Goal: Task Accomplishment & Management: Complete application form

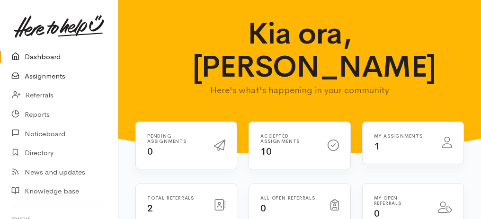
click at [55, 77] on link "Assignments" at bounding box center [59, 76] width 118 height 19
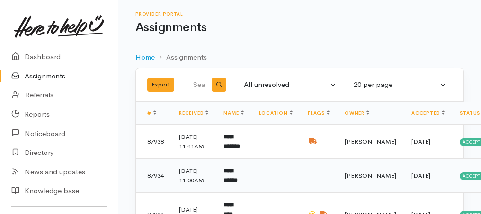
scroll to position [95, 0]
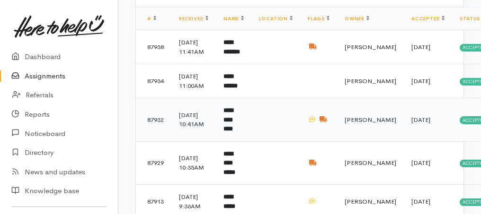
click at [233, 132] on b "**********" at bounding box center [227, 119] width 9 height 25
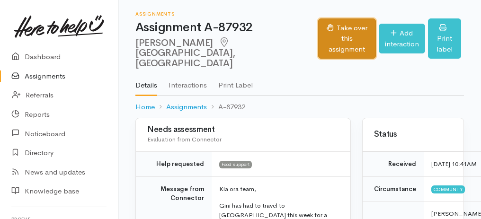
click at [346, 36] on button "Take over this assignment" at bounding box center [346, 38] width 57 height 41
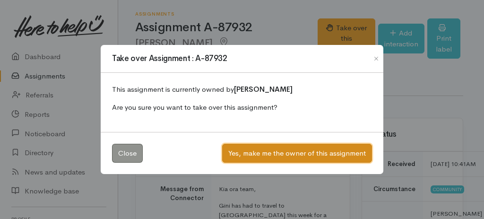
click at [307, 155] on button "Yes, make me the owner of this assignment" at bounding box center [297, 153] width 150 height 19
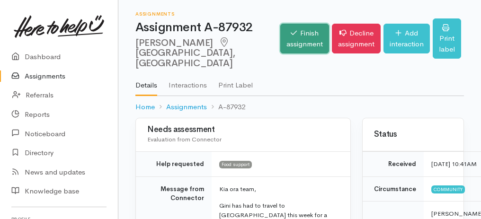
click at [295, 37] on link "Finish assignment" at bounding box center [304, 39] width 49 height 30
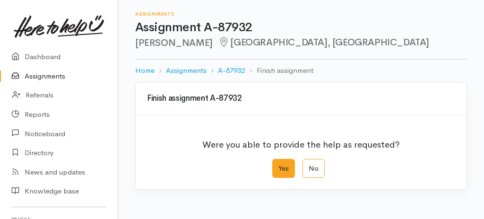
click at [280, 176] on label "Yes" at bounding box center [284, 168] width 23 height 19
click at [279, 165] on input "Yes" at bounding box center [276, 162] width 6 height 6
radio input "true"
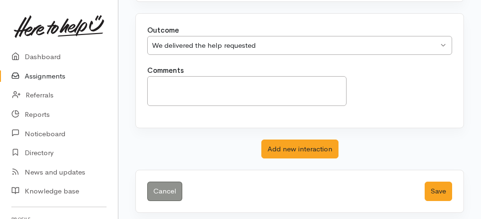
scroll to position [188, 0]
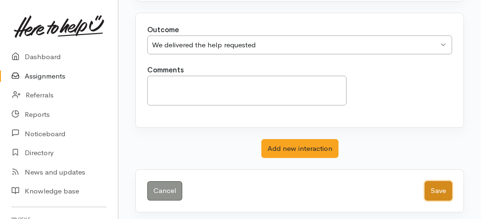
click at [435, 187] on button "Save" at bounding box center [437, 190] width 27 height 19
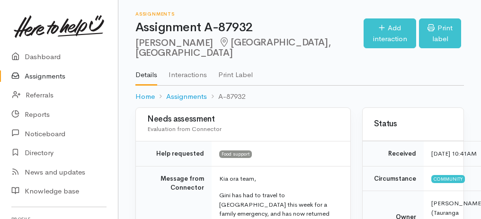
click at [38, 80] on link "Assignments" at bounding box center [59, 76] width 118 height 19
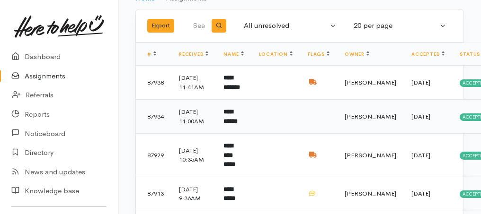
scroll to position [95, 0]
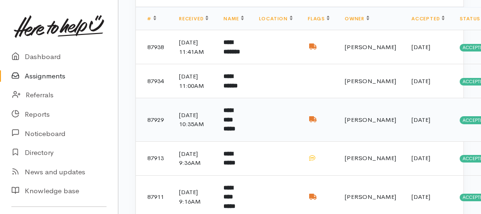
click at [235, 132] on b "**********" at bounding box center [229, 119] width 12 height 25
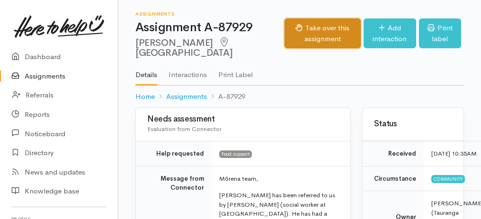
click at [291, 41] on button "Take over this assignment" at bounding box center [322, 33] width 76 height 30
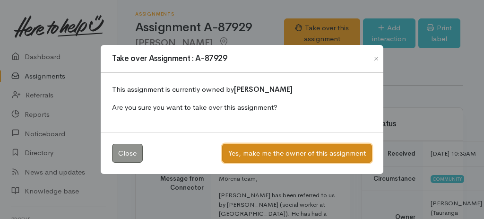
click at [312, 152] on button "Yes, make me the owner of this assignment" at bounding box center [297, 153] width 150 height 19
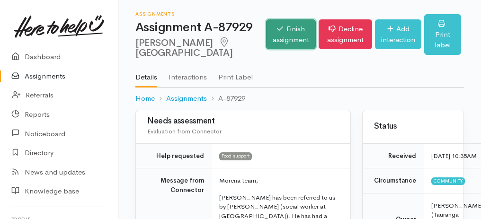
click at [272, 33] on link "Finish assignment" at bounding box center [291, 34] width 50 height 30
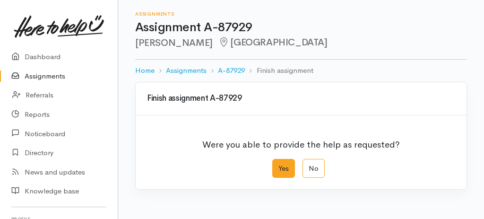
click at [289, 167] on label "Yes" at bounding box center [284, 168] width 23 height 19
click at [279, 165] on input "Yes" at bounding box center [276, 162] width 6 height 6
radio input "true"
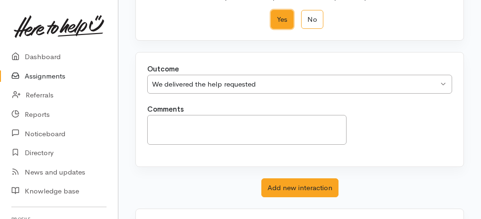
scroll to position [188, 0]
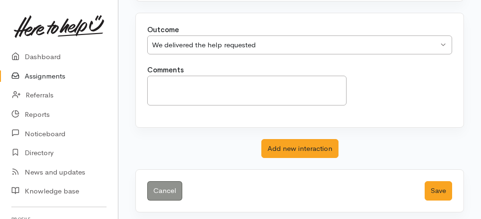
click at [454, 192] on div "Cancel Save" at bounding box center [299, 191] width 327 height 42
click at [445, 192] on button "Save" at bounding box center [437, 190] width 27 height 19
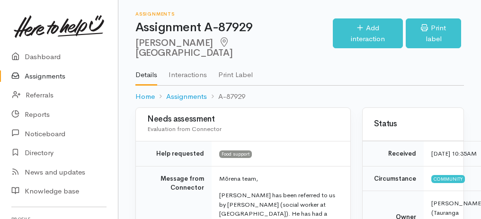
click at [43, 79] on link "Assignments" at bounding box center [59, 76] width 118 height 19
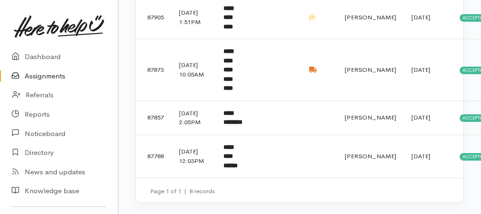
scroll to position [290, 0]
click at [233, 63] on b "**********" at bounding box center [227, 69] width 9 height 43
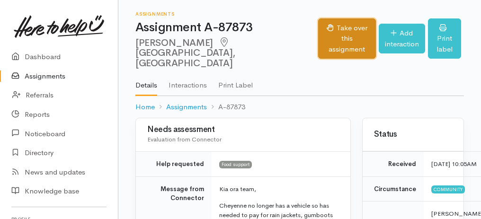
click at [330, 28] on button "Take over this assignment" at bounding box center [346, 38] width 57 height 41
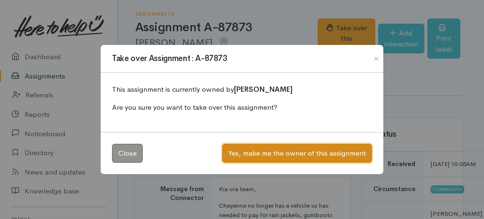
click at [309, 154] on button "Yes, make me the owner of this assignment" at bounding box center [297, 153] width 150 height 19
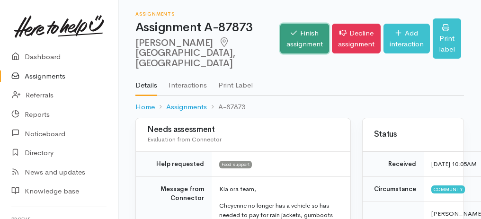
click at [303, 43] on link "Finish assignment" at bounding box center [304, 39] width 49 height 30
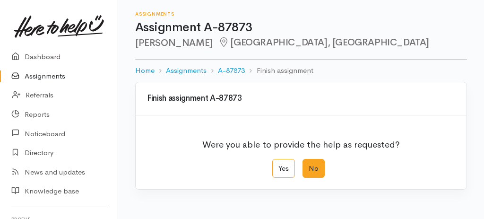
click at [315, 164] on label "No" at bounding box center [314, 168] width 22 height 19
click at [309, 164] on input "No" at bounding box center [306, 162] width 6 height 6
radio input "true"
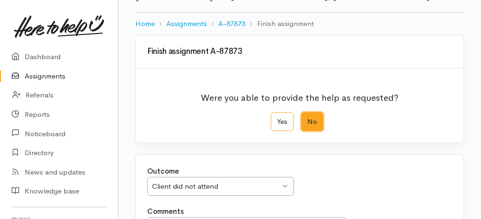
scroll to position [95, 0]
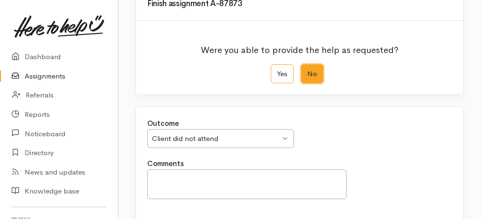
click at [199, 137] on div "Client did not attend" at bounding box center [216, 138] width 128 height 11
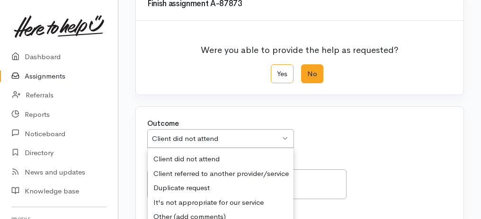
click at [205, 154] on div "Outcome Client did not attend Client did not attend Client did not attend Clien…" at bounding box center [299, 138] width 316 height 40
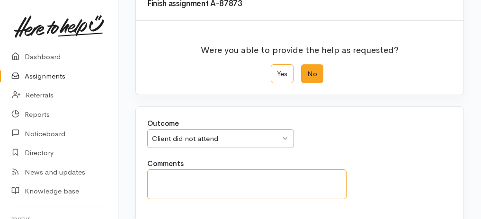
click at [203, 170] on textarea "Comments" at bounding box center [246, 184] width 199 height 30
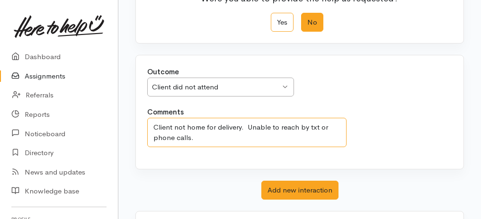
scroll to position [188, 0]
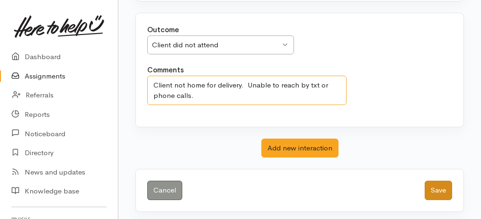
type textarea "Client not home for delivery. Unable to reach by txt or phone calls."
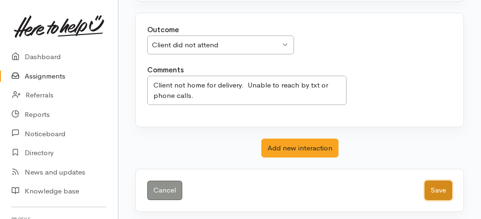
click at [444, 188] on button "Save" at bounding box center [437, 190] width 27 height 19
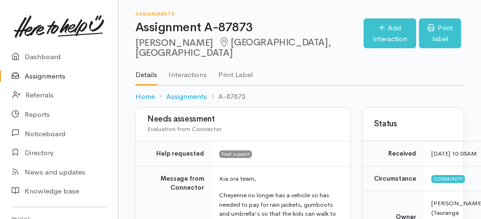
click at [39, 75] on link "Assignments" at bounding box center [59, 76] width 118 height 19
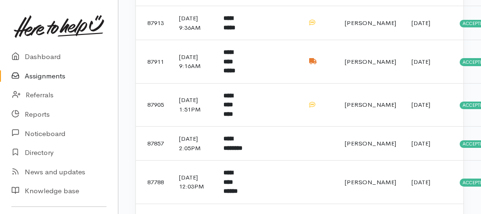
scroll to position [189, 0]
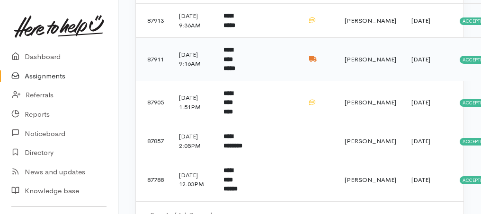
click at [229, 71] on b "**********" at bounding box center [229, 59] width 12 height 25
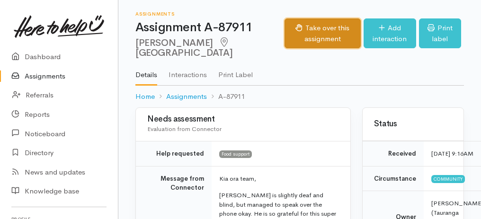
click at [313, 37] on button "Take over this assignment" at bounding box center [322, 33] width 76 height 30
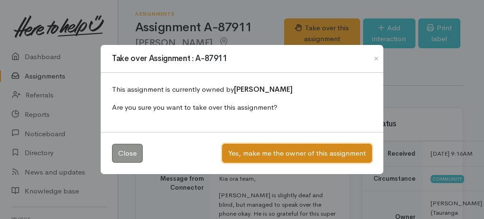
click at [272, 150] on button "Yes, make me the owner of this assignment" at bounding box center [297, 153] width 150 height 19
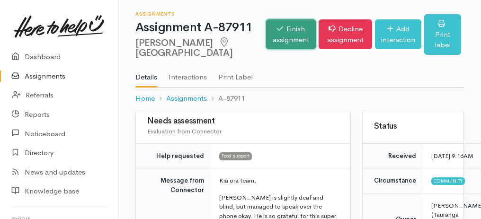
click at [266, 41] on link "Finish assignment" at bounding box center [291, 34] width 50 height 30
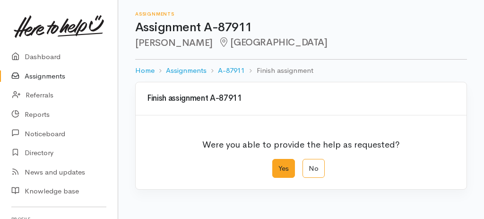
click at [290, 168] on label "Yes" at bounding box center [284, 168] width 23 height 19
click at [279, 165] on input "Yes" at bounding box center [276, 162] width 6 height 6
radio input "true"
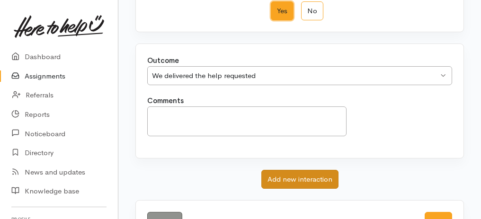
scroll to position [188, 0]
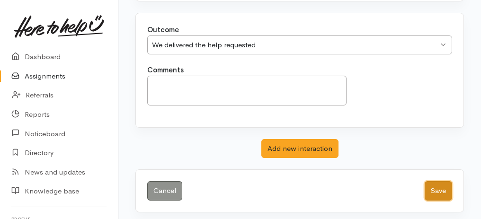
click at [447, 186] on button "Save" at bounding box center [437, 190] width 27 height 19
